Goal: Task Accomplishment & Management: Manage account settings

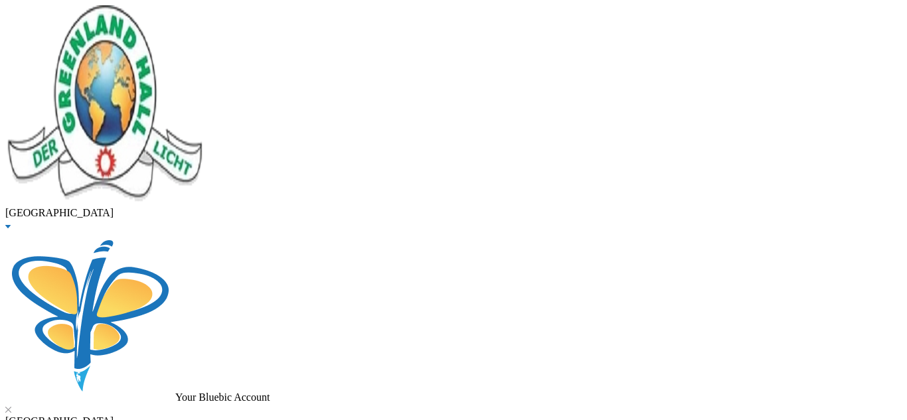
drag, startPoint x: 903, startPoint y: 243, endPoint x: 891, endPoint y: 94, distance: 149.9
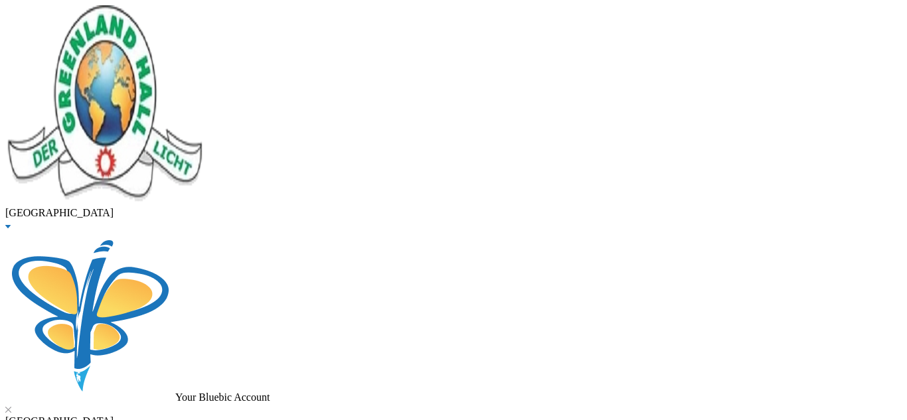
scroll to position [450, 0]
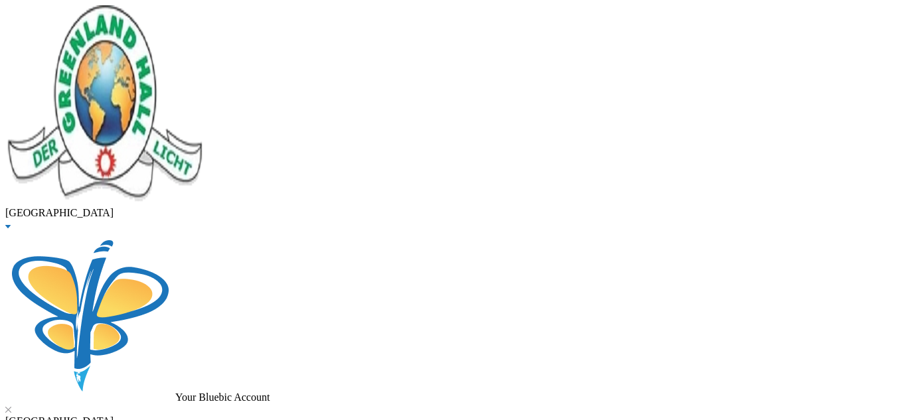
checkbox input "true"
click at [106, 17] on span "Export to Spreadsheet" at bounding box center [59, 10] width 94 height 11
